Goal: Find specific page/section: Find specific page/section

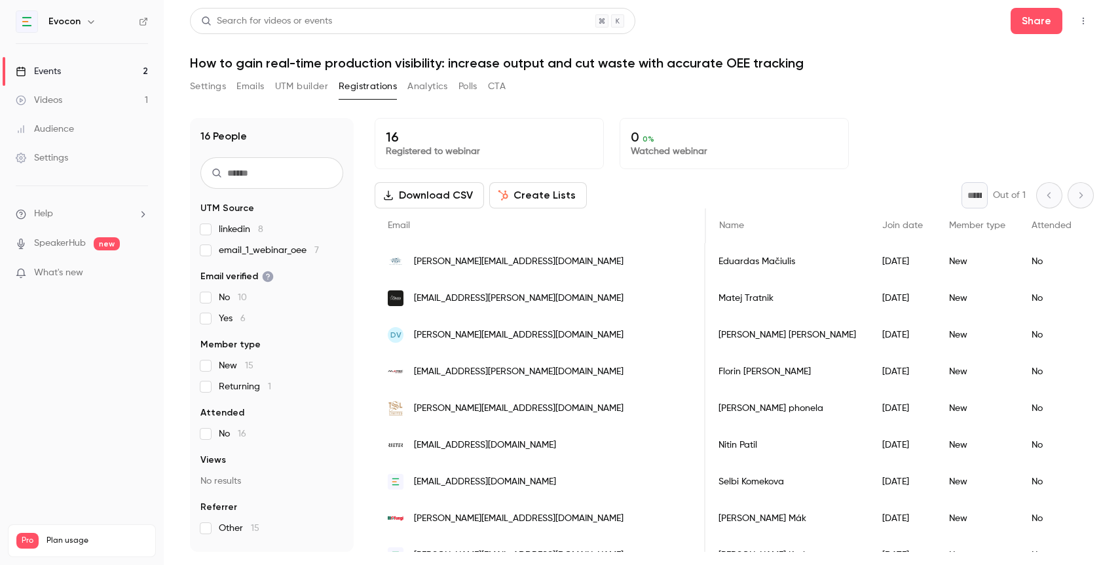
scroll to position [0, 1090]
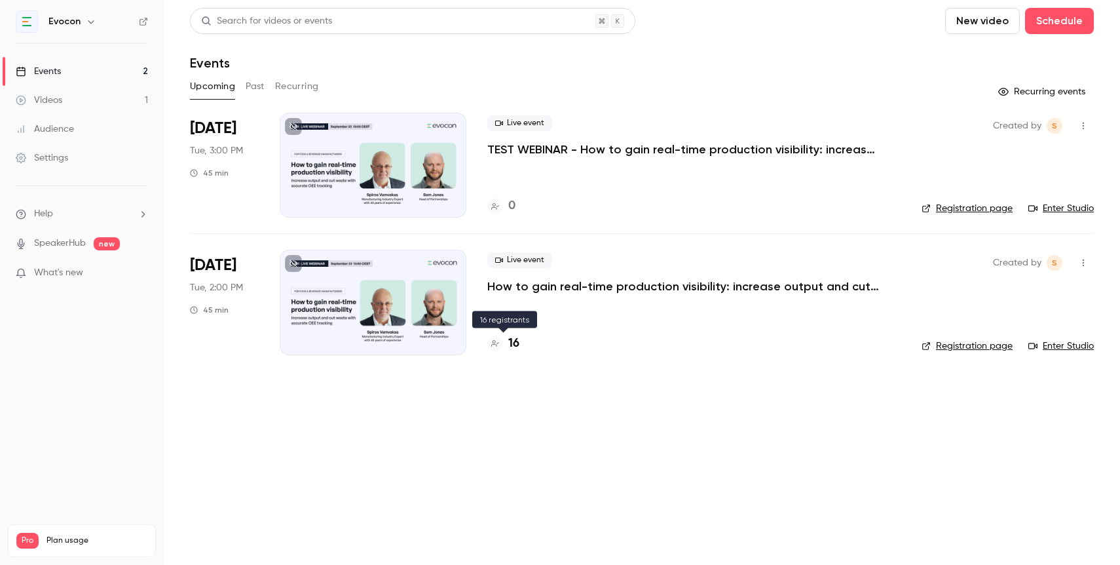
click at [512, 339] on h4 "16" at bounding box center [513, 344] width 11 height 18
